Goal: Find specific page/section: Find specific page/section

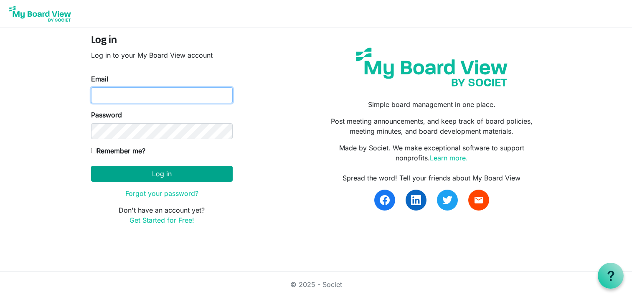
type input "wjoseph@porticocanada.ca"
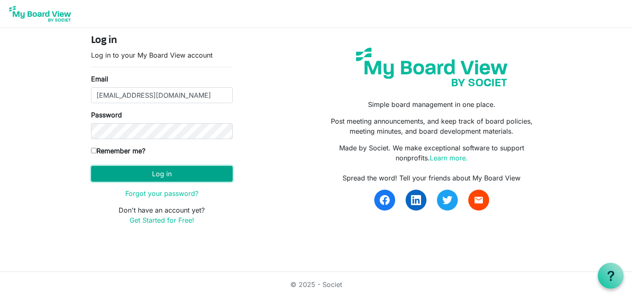
click at [169, 175] on button "Log in" at bounding box center [161, 174] width 141 height 16
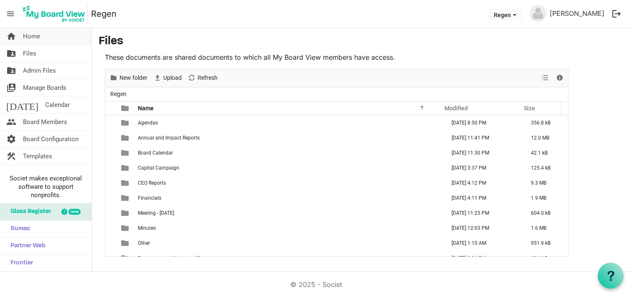
click at [32, 36] on span "Home" at bounding box center [31, 36] width 17 height 17
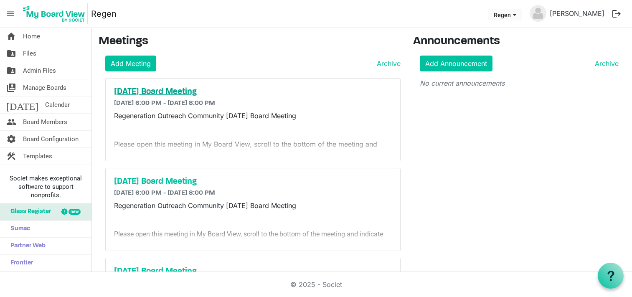
click at [174, 91] on h5 "September 2025 Board Meeting" at bounding box center [253, 92] width 278 height 10
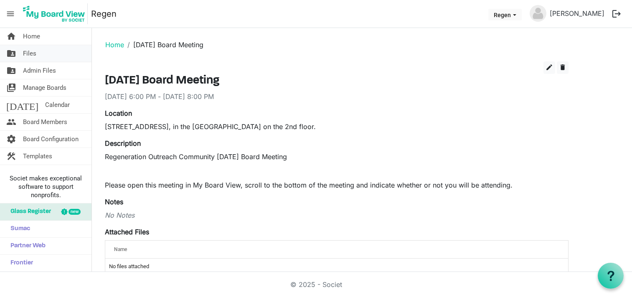
click at [27, 55] on span "Files" at bounding box center [29, 53] width 13 height 17
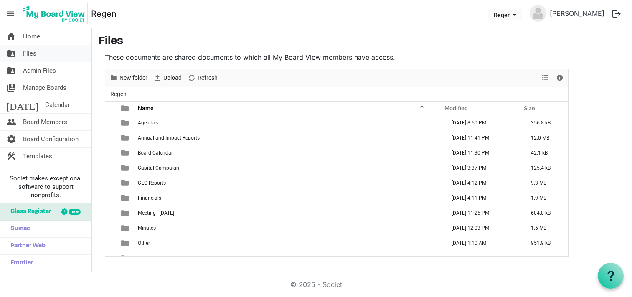
click at [27, 50] on span "Files" at bounding box center [29, 53] width 13 height 17
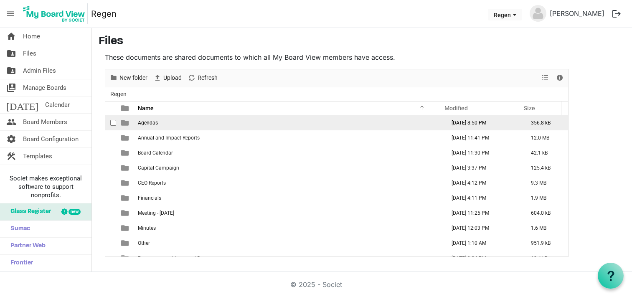
click at [152, 122] on span "Agendas" at bounding box center [148, 123] width 20 height 6
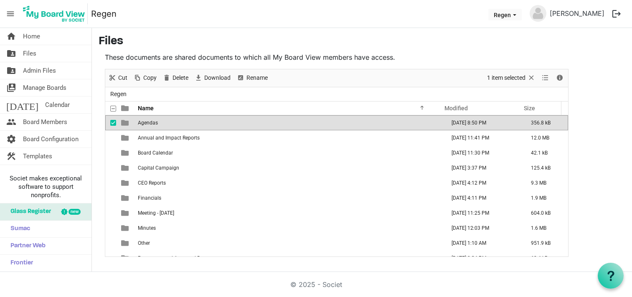
click at [152, 123] on span "Agendas" at bounding box center [148, 123] width 20 height 6
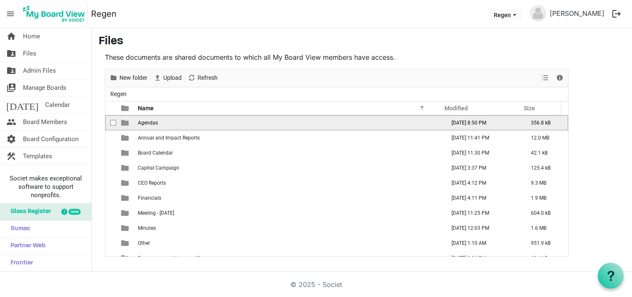
click at [152, 123] on span "Agendas" at bounding box center [148, 123] width 20 height 6
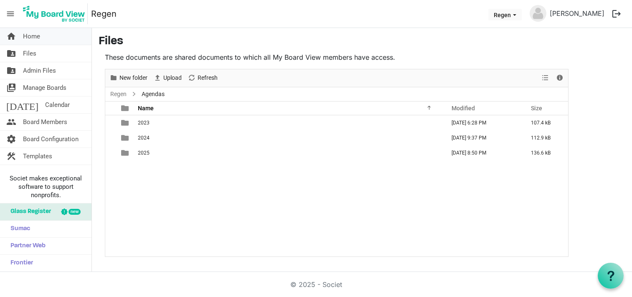
click at [32, 35] on span "Home" at bounding box center [31, 36] width 17 height 17
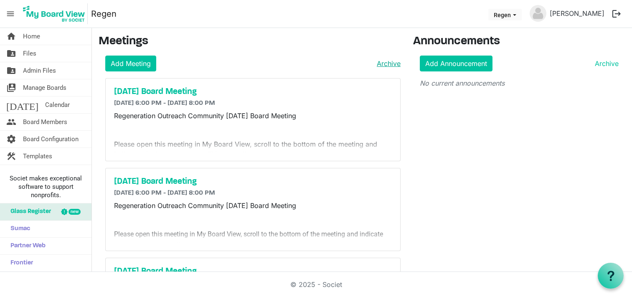
click at [380, 66] on link "Archive" at bounding box center [386, 63] width 27 height 10
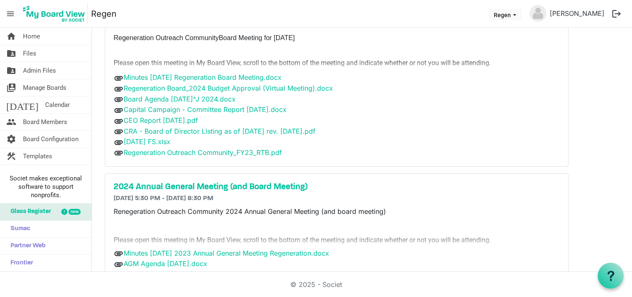
scroll to position [699, 0]
